Goal: Information Seeking & Learning: Learn about a topic

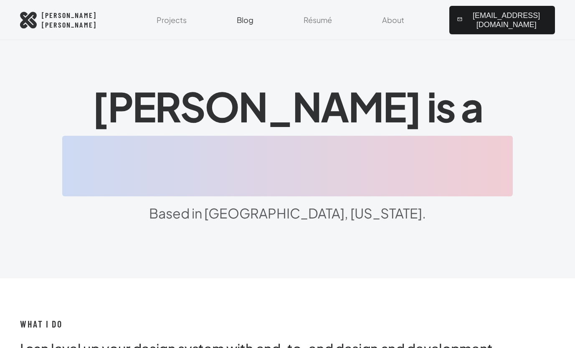
click at [257, 21] on link "Blog" at bounding box center [245, 20] width 27 height 40
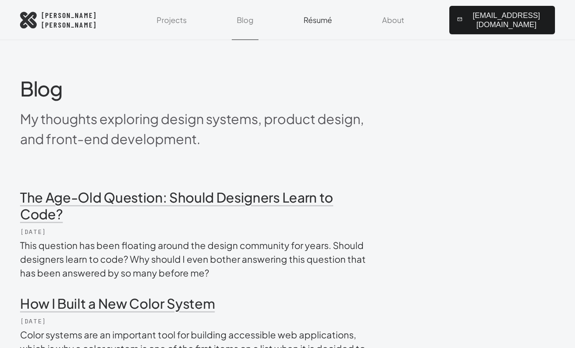
click at [336, 21] on link "Résumé" at bounding box center [317, 20] width 38 height 40
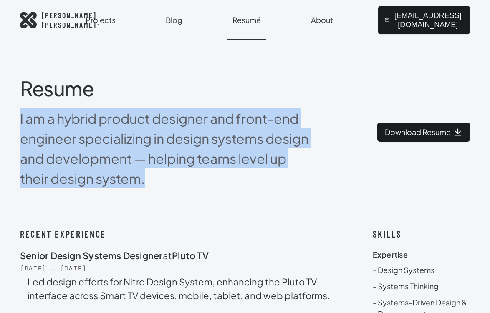
drag, startPoint x: 146, startPoint y: 183, endPoint x: 22, endPoint y: 124, distance: 138.1
click at [22, 124] on p "I am a hybrid product designer and front-end engineer specializing in design sy…" at bounding box center [166, 148] width 293 height 80
copy p "I am a hybrid product designer and front-end engineer specializing in design sy…"
click at [61, 23] on span "[PERSON_NAME]" at bounding box center [69, 19] width 55 height 19
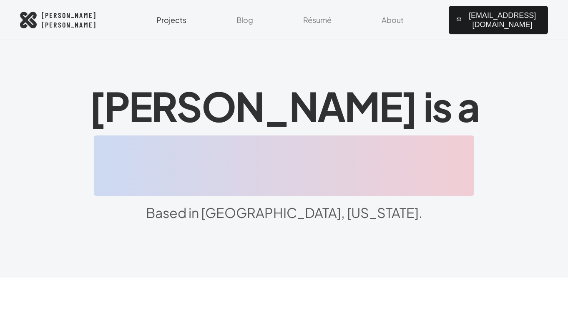
click at [182, 18] on link "Projects" at bounding box center [171, 20] width 40 height 40
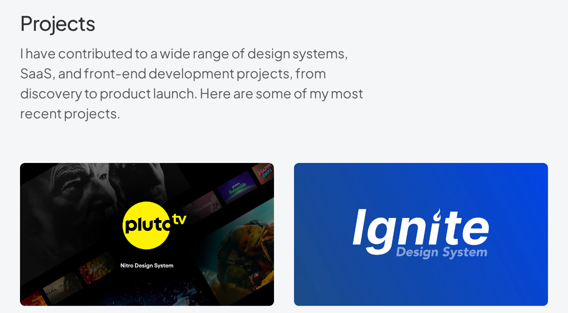
scroll to position [173, 0]
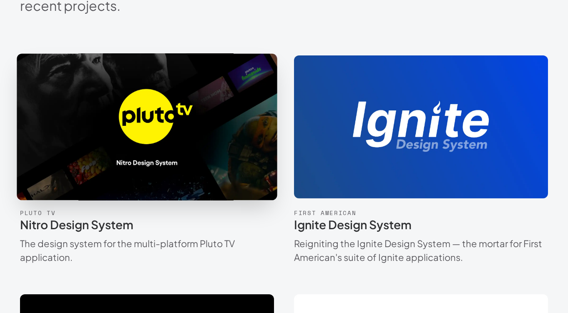
click at [162, 108] on img at bounding box center [146, 127] width 293 height 165
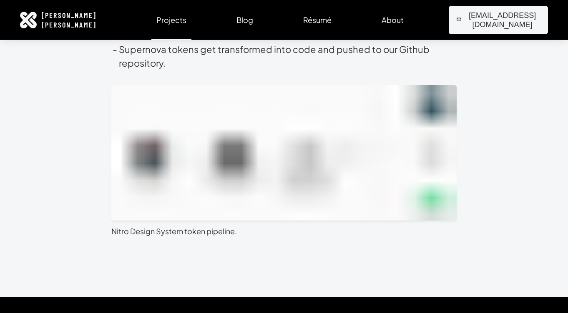
scroll to position [2330, 0]
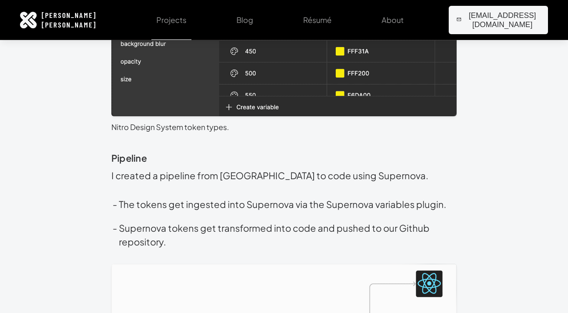
click at [46, 15] on span "[PERSON_NAME]" at bounding box center [69, 19] width 55 height 19
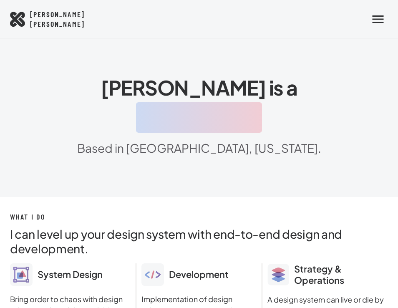
click at [277, 141] on p "Based in [GEOGRAPHIC_DATA], [US_STATE]." at bounding box center [199, 148] width 378 height 18
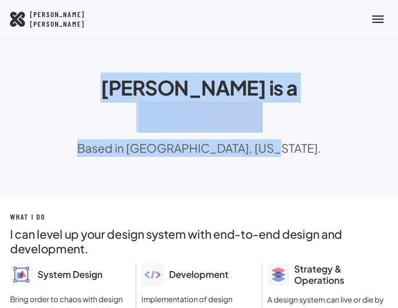
drag, startPoint x: 281, startPoint y: 148, endPoint x: 144, endPoint y: 81, distance: 152.5
click at [144, 81] on div "[PERSON_NAME] is a Designgineer Based in [GEOGRAPHIC_DATA], [US_STATE]." at bounding box center [199, 120] width 378 height 94
click at [320, 105] on h1 "[PERSON_NAME] is a Design Technol" at bounding box center [199, 106] width 378 height 67
